Goal: Check status

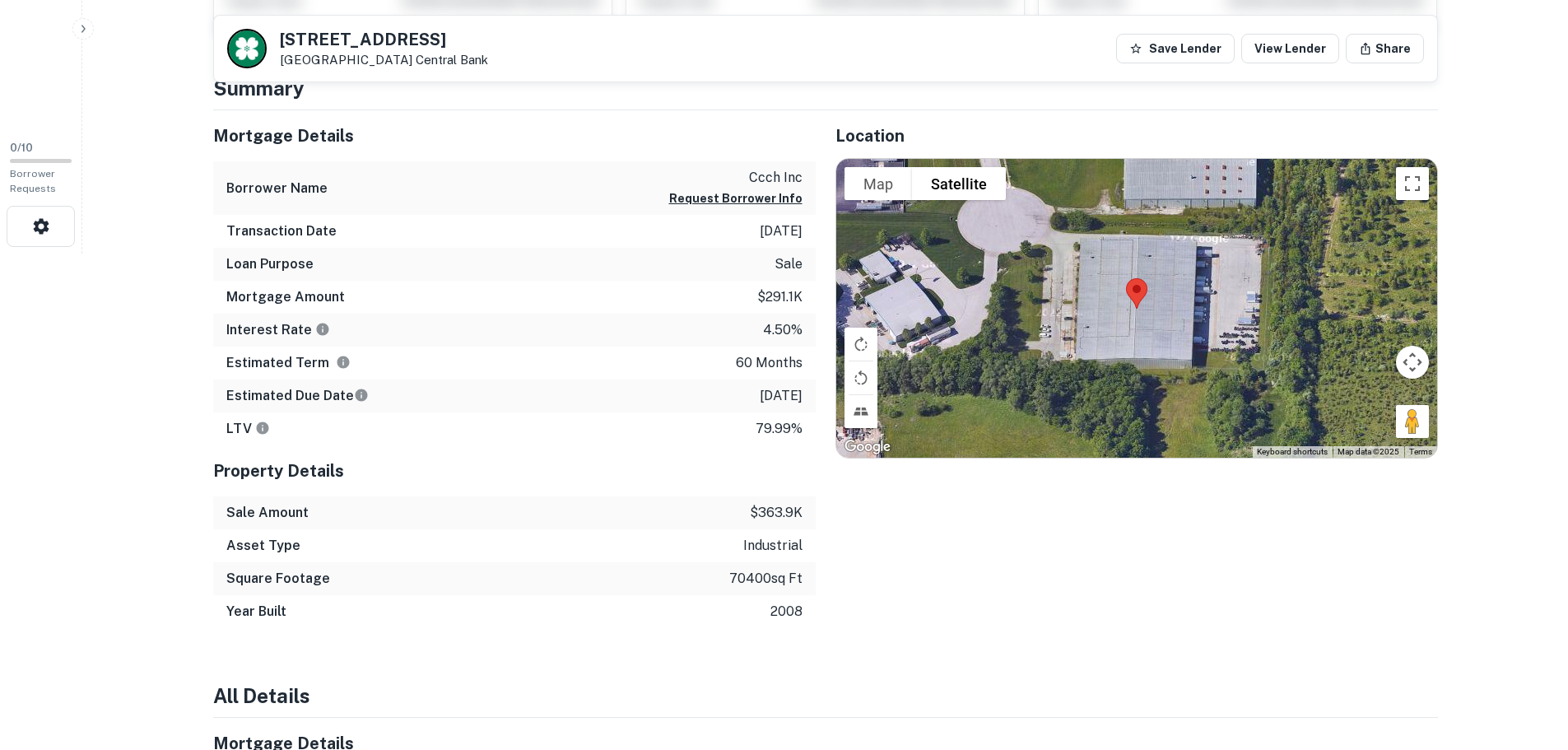
scroll to position [329, 0]
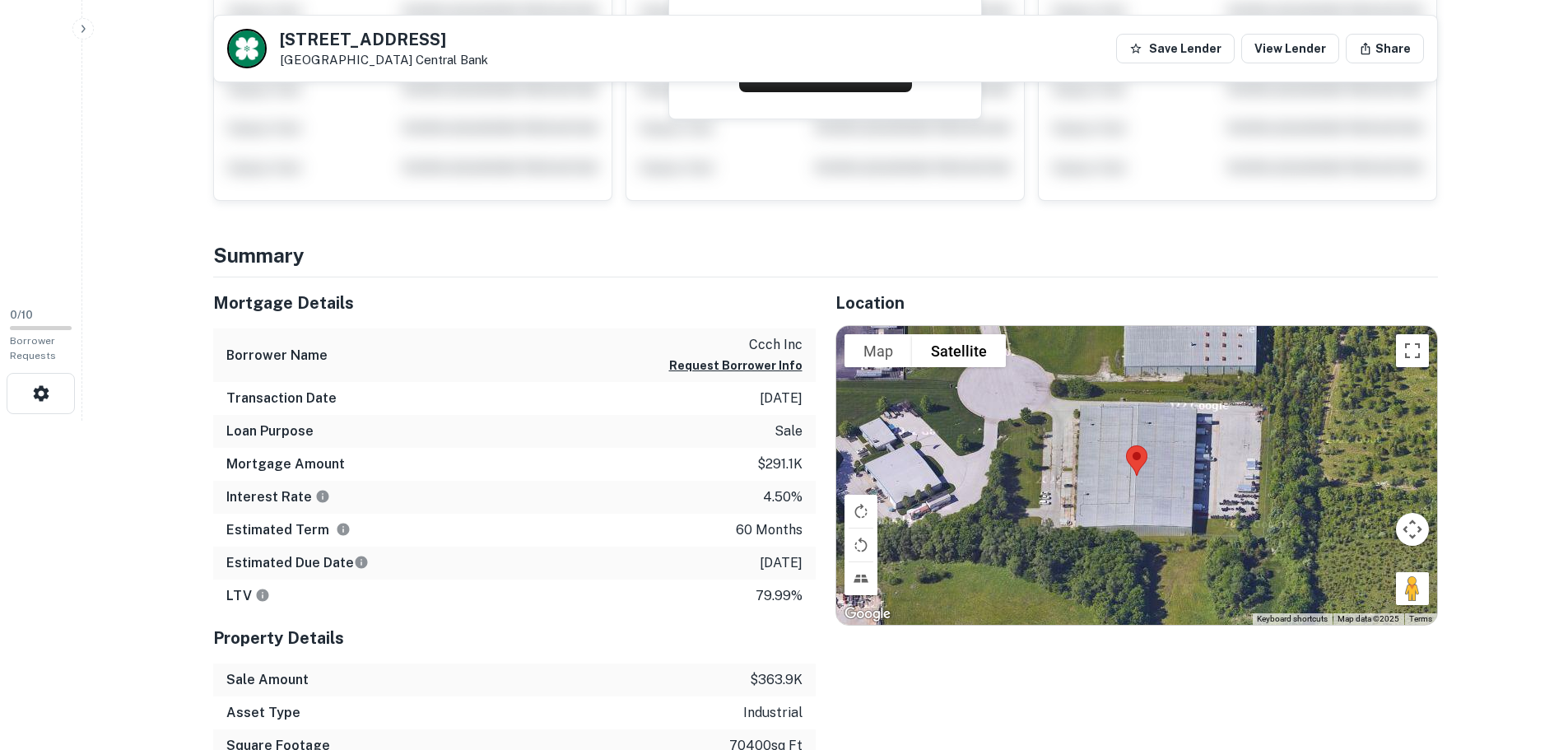
click at [752, 459] on div "Mortgage Amount $291.1k" at bounding box center [515, 464] width 602 height 33
click at [753, 459] on div "Mortgage Amount $291.1k" at bounding box center [515, 464] width 602 height 33
click at [760, 398] on p "[DATE]" at bounding box center [781, 399] width 43 height 20
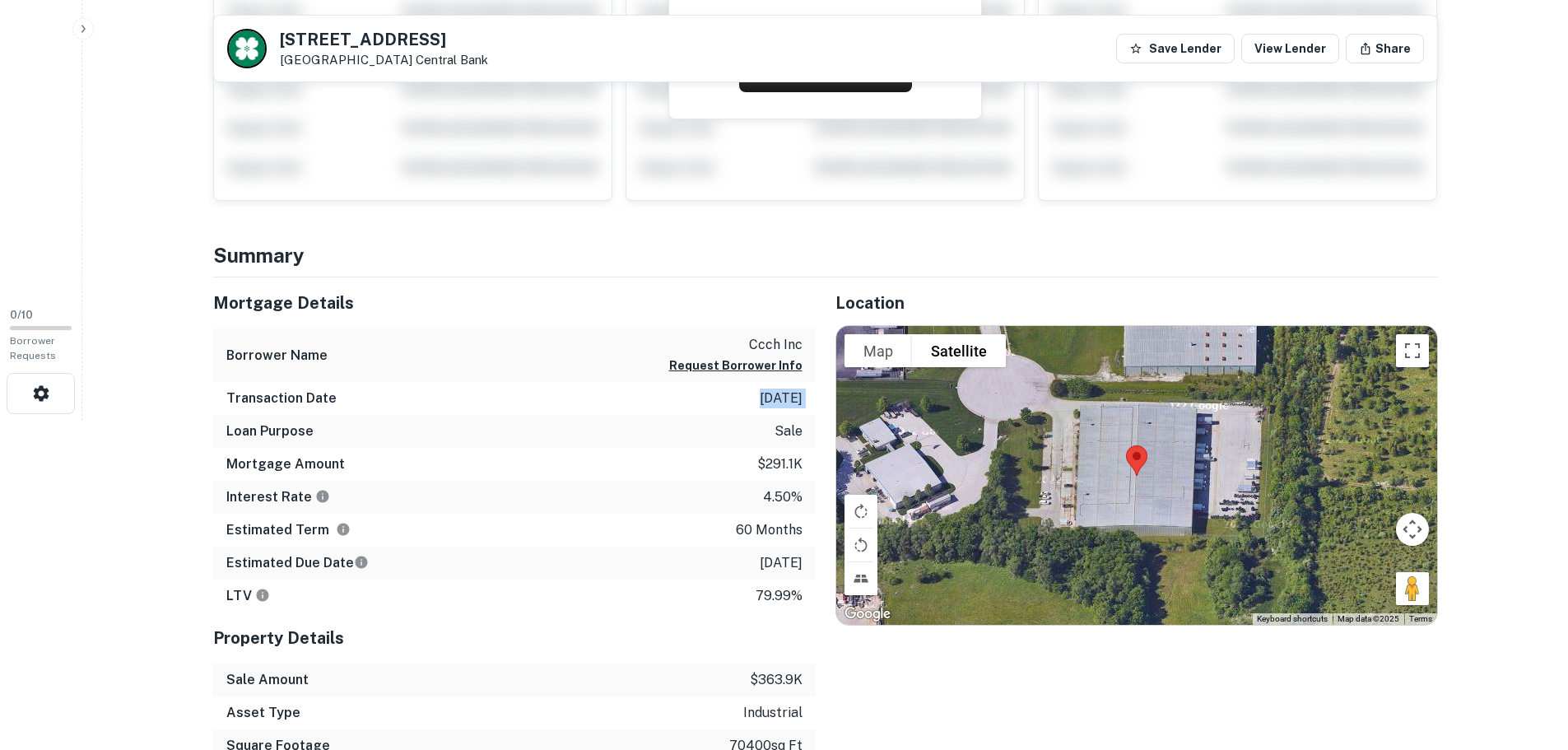
click at [760, 397] on p "[DATE]" at bounding box center [781, 399] width 43 height 20
click at [748, 479] on div "Mortgage Amount $291.1k" at bounding box center [515, 464] width 602 height 33
click at [748, 478] on div "Mortgage Amount $291.1k" at bounding box center [515, 464] width 602 height 33
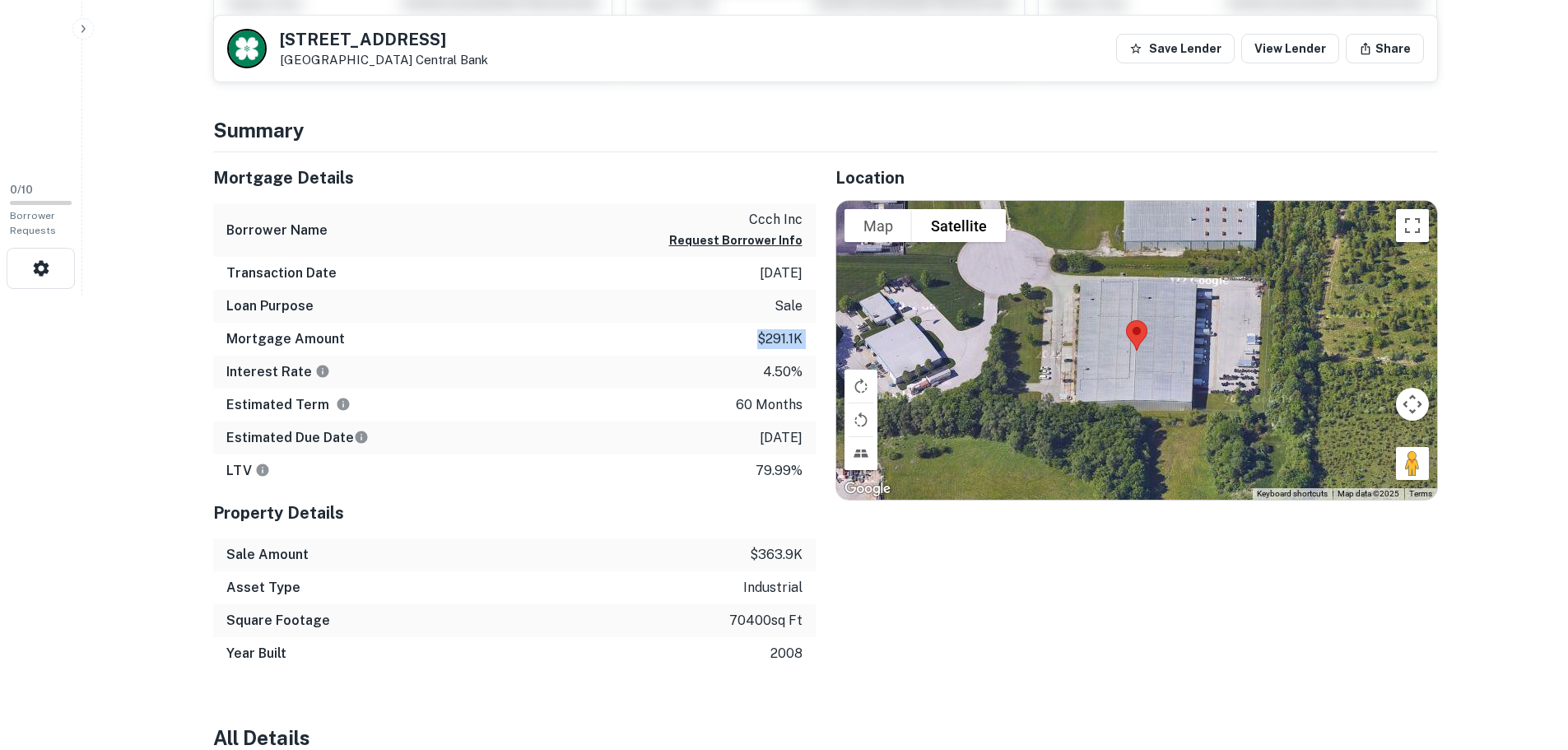
scroll to position [494, 0]
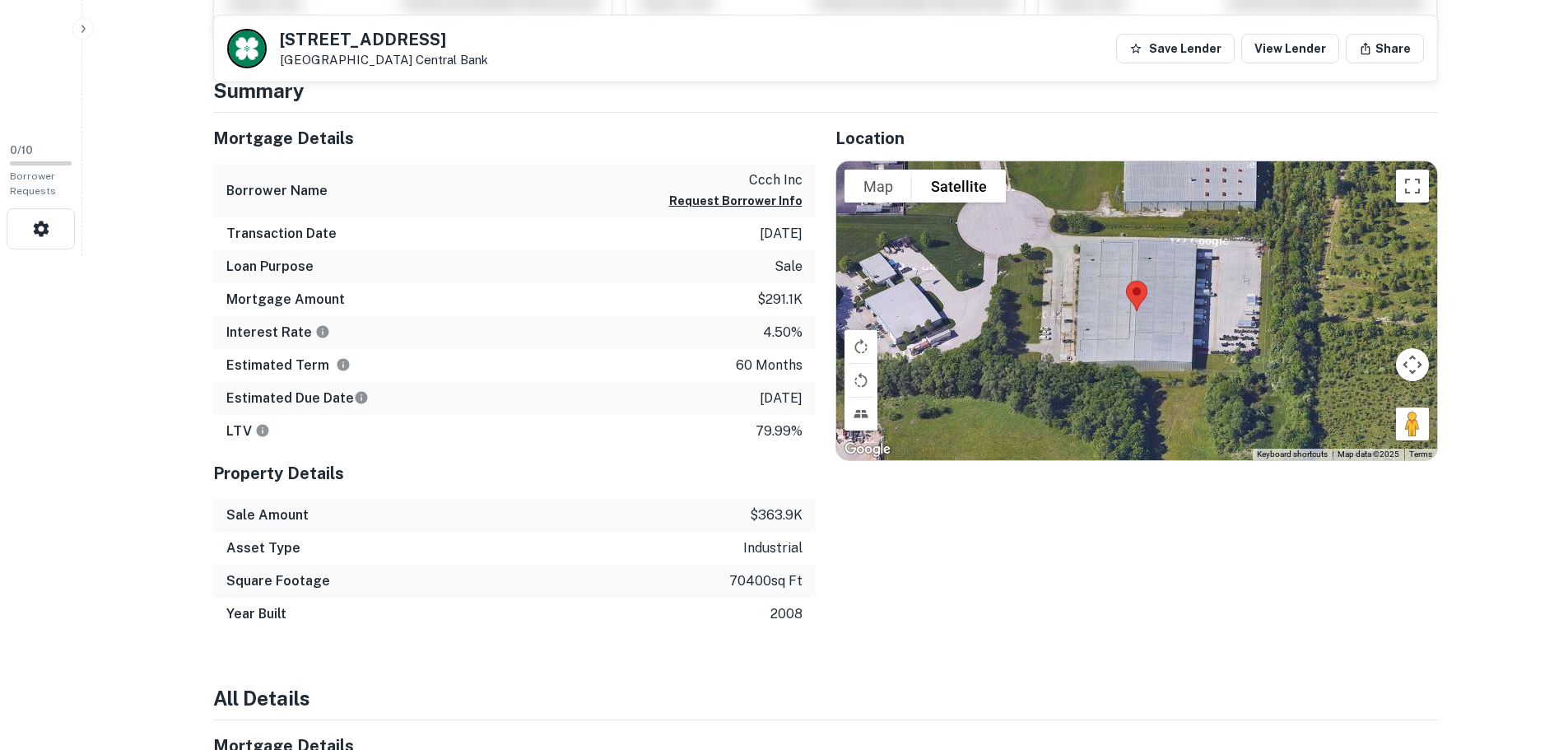
click at [742, 329] on div "Interest Rate 4.50%" at bounding box center [515, 332] width 602 height 33
click at [760, 397] on p "[DATE]" at bounding box center [781, 399] width 43 height 20
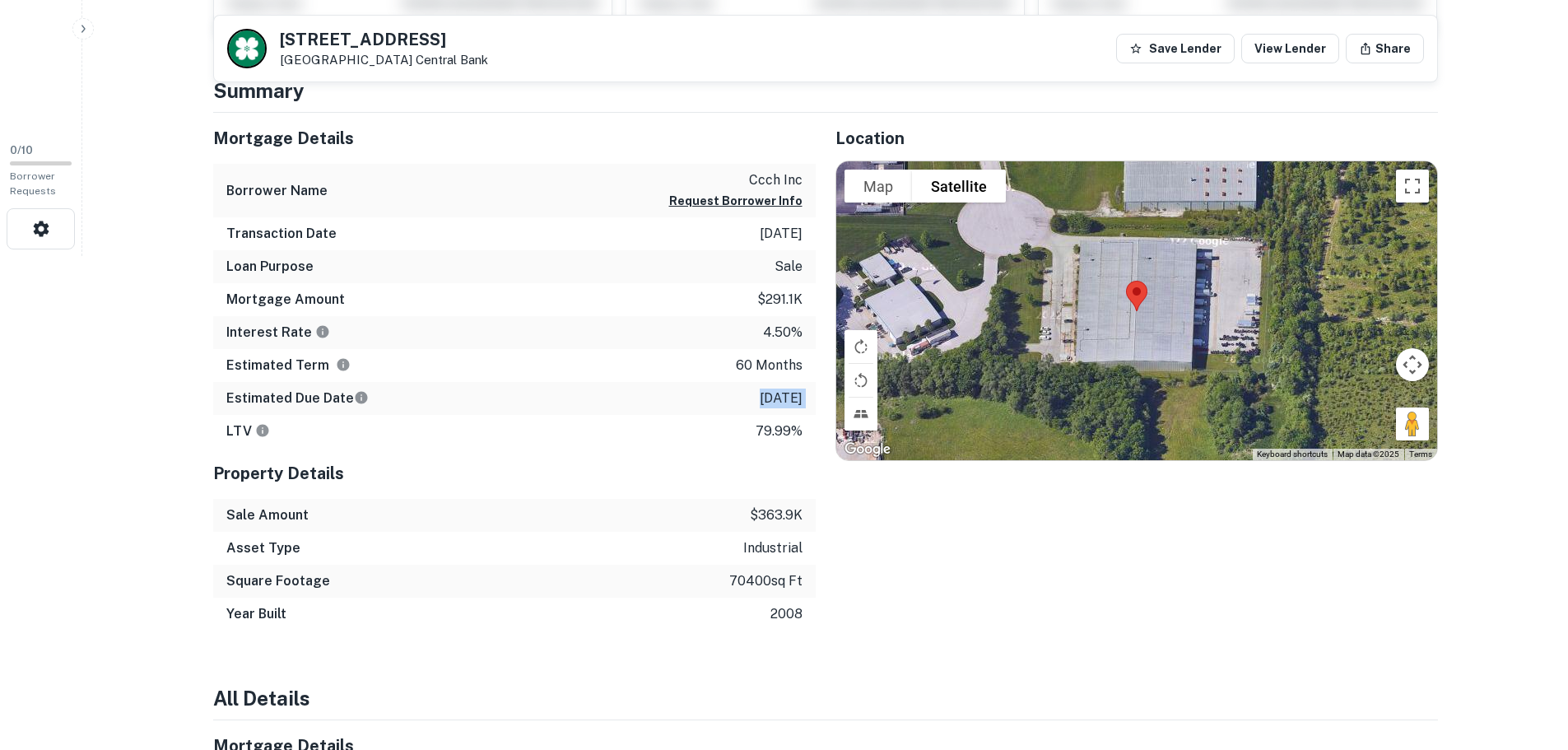
click at [760, 397] on p "[DATE]" at bounding box center [781, 399] width 43 height 20
click at [760, 396] on p "[DATE]" at bounding box center [781, 399] width 43 height 20
click at [758, 302] on p "$291.1k" at bounding box center [780, 300] width 46 height 20
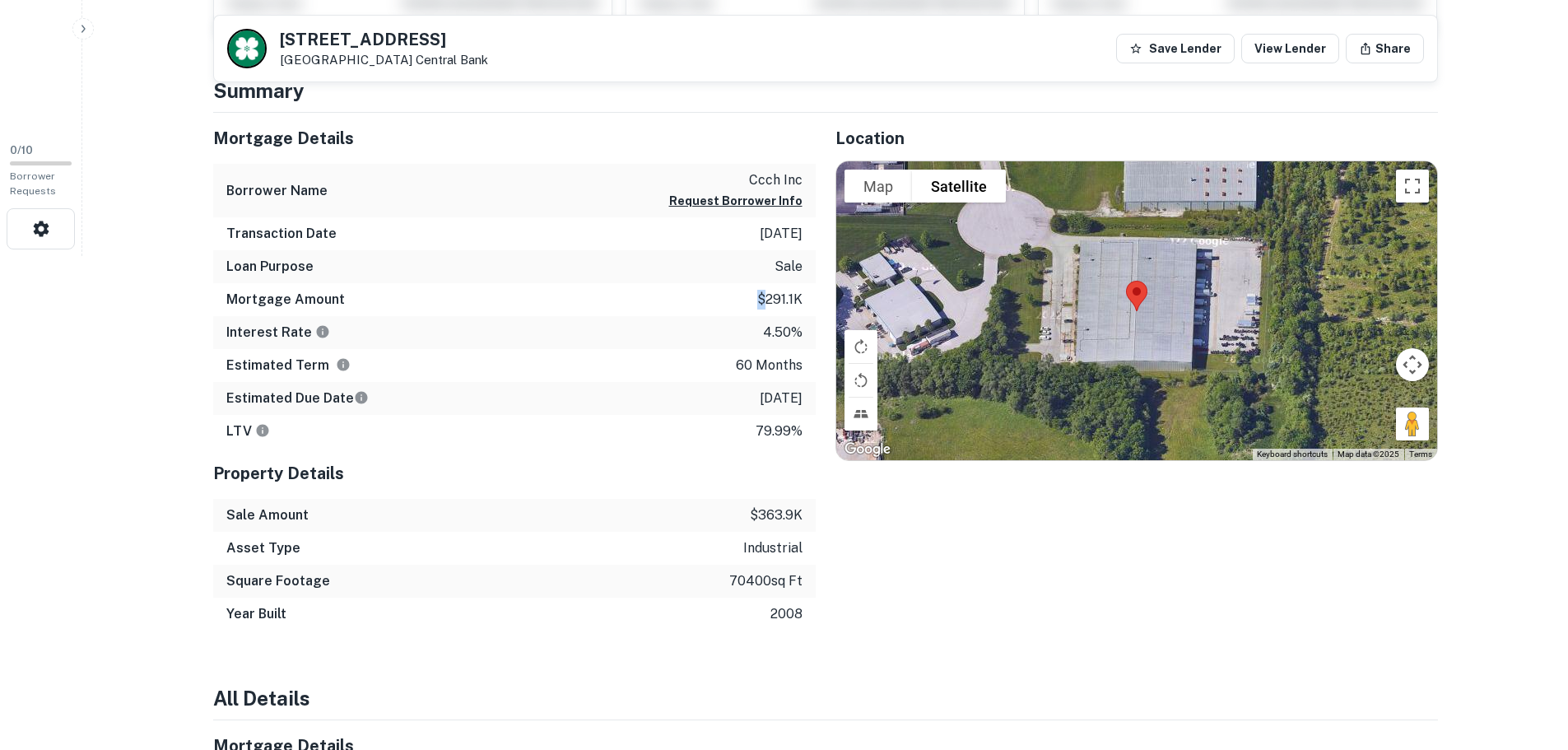
click at [758, 302] on p "$291.1k" at bounding box center [780, 300] width 46 height 20
